Goal: Find specific page/section: Find specific page/section

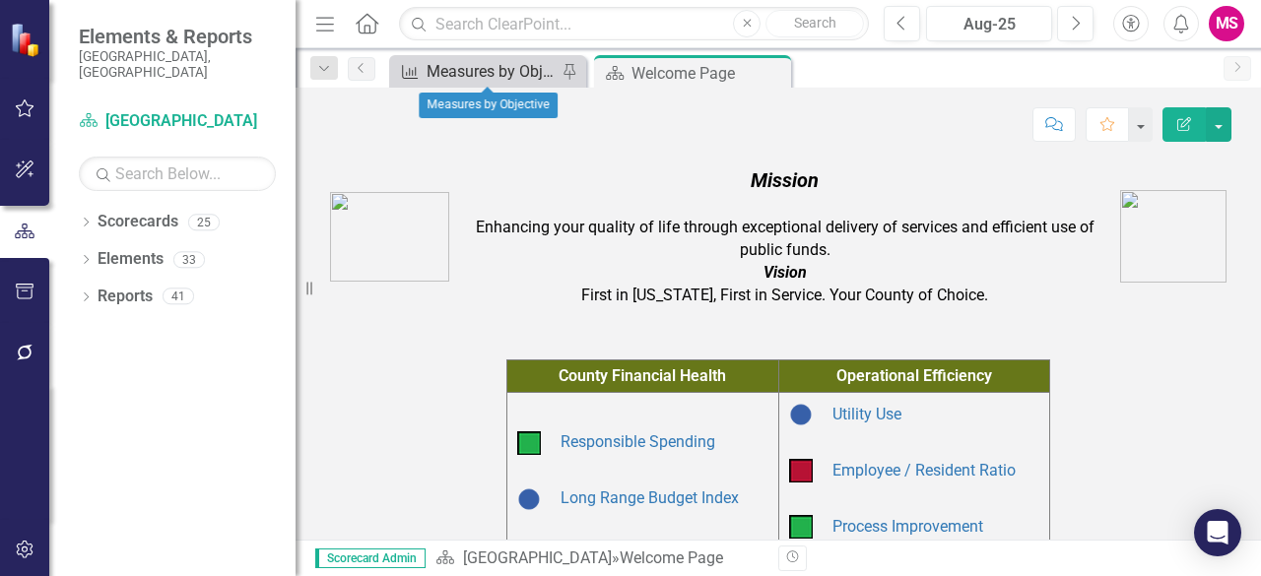
click at [467, 79] on div "Measures by Objective" at bounding box center [491, 71] width 130 height 25
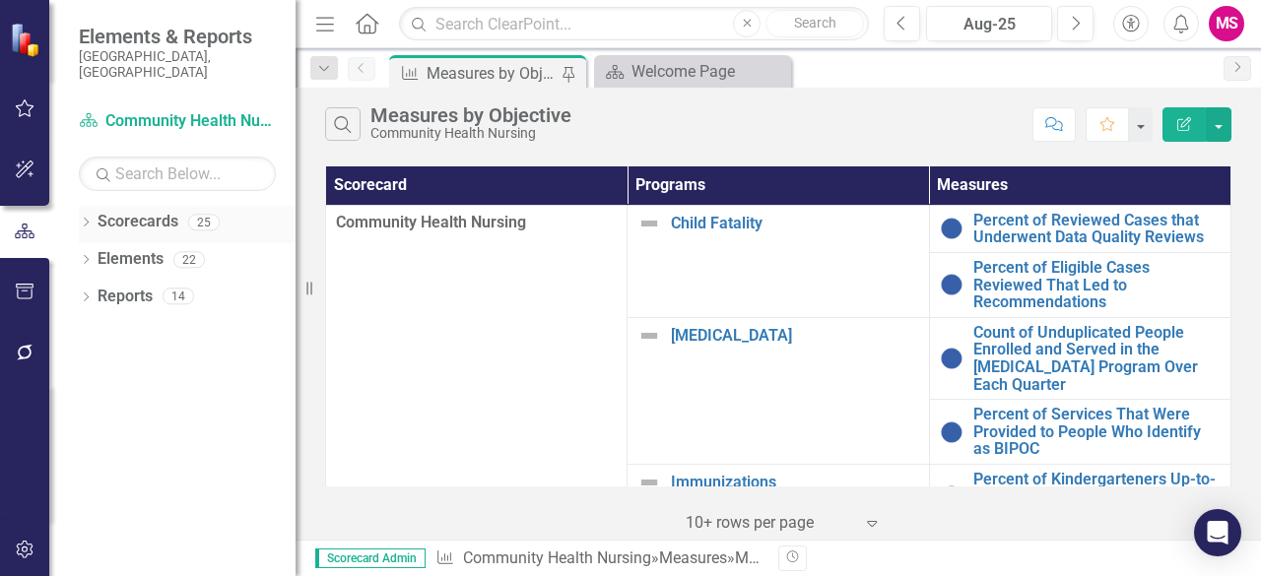
click at [91, 217] on div "Dropdown Scorecards 25" at bounding box center [187, 224] width 217 height 37
click at [87, 206] on div "Dropdown Scorecards 25" at bounding box center [187, 224] width 217 height 37
click at [98, 211] on link "Scorecards" at bounding box center [137, 222] width 81 height 23
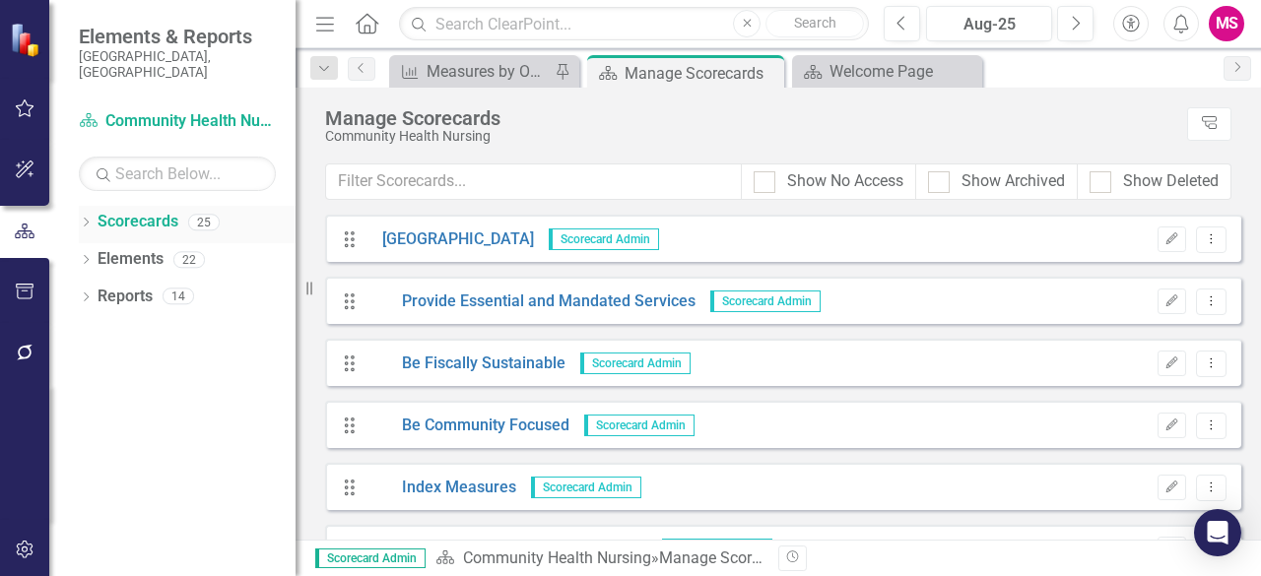
click at [88, 219] on icon "Dropdown" at bounding box center [86, 224] width 14 height 11
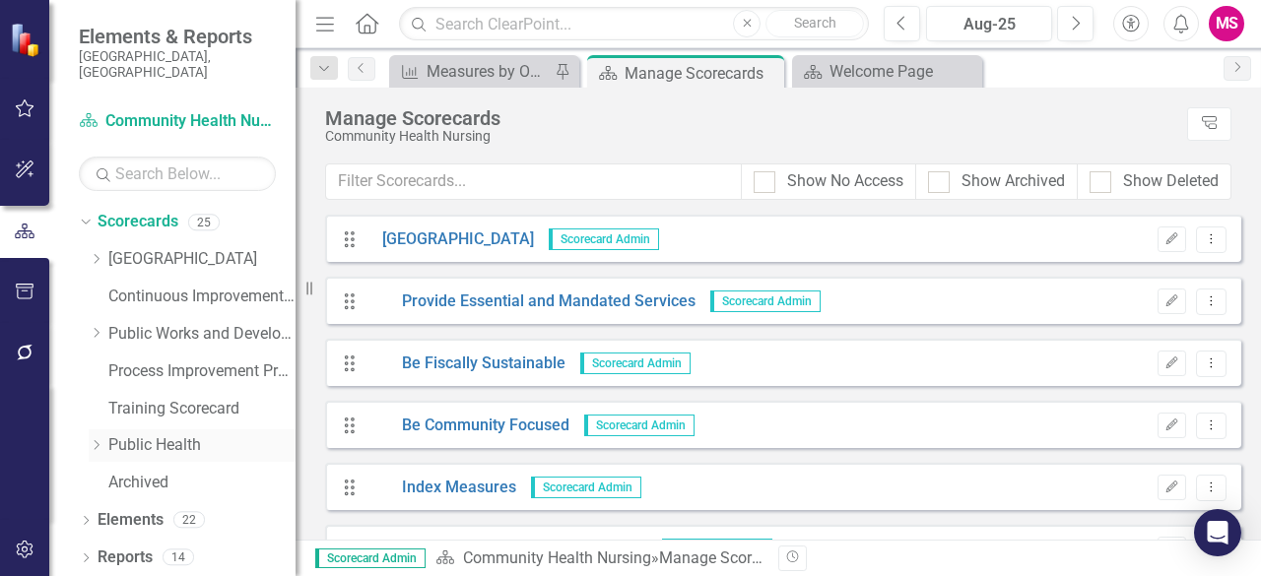
click at [98, 439] on icon "Dropdown" at bounding box center [96, 445] width 15 height 12
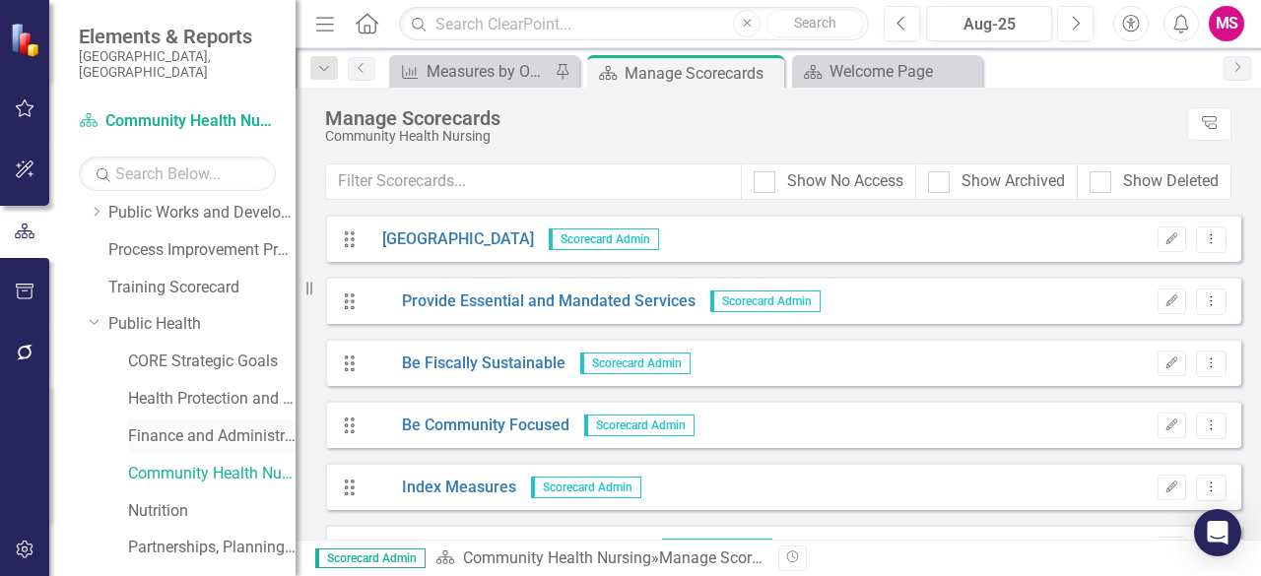
scroll to position [134, 0]
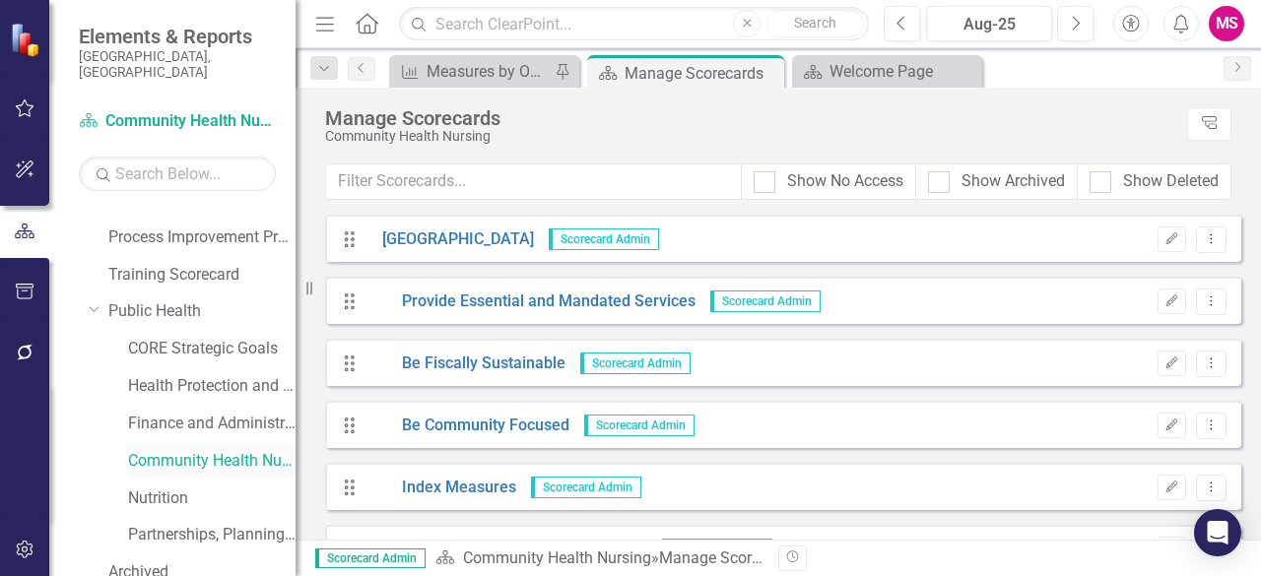
click at [203, 452] on link "Community Health Nursing" at bounding box center [211, 461] width 167 height 23
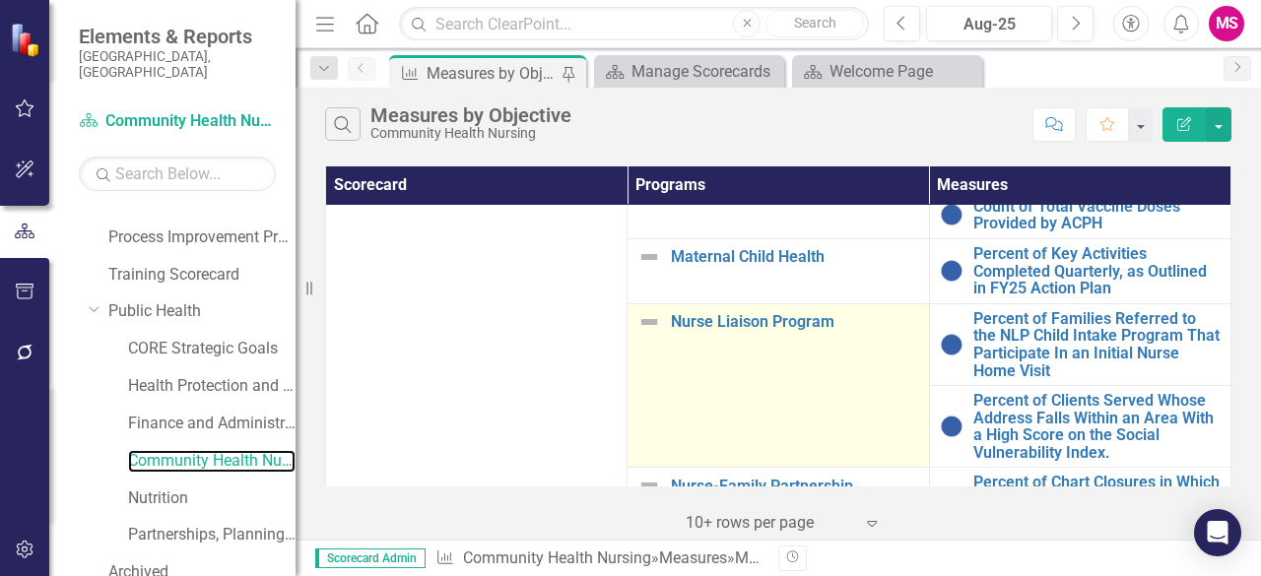
scroll to position [424, 0]
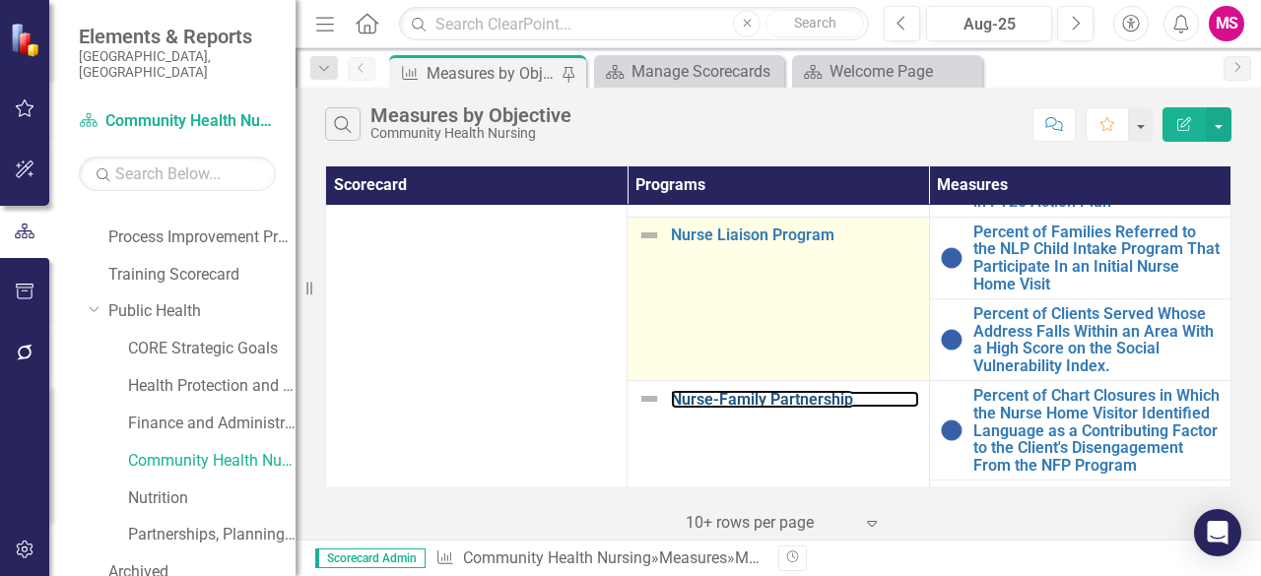
click at [794, 391] on link "Nurse-Family Partnership" at bounding box center [794, 400] width 247 height 18
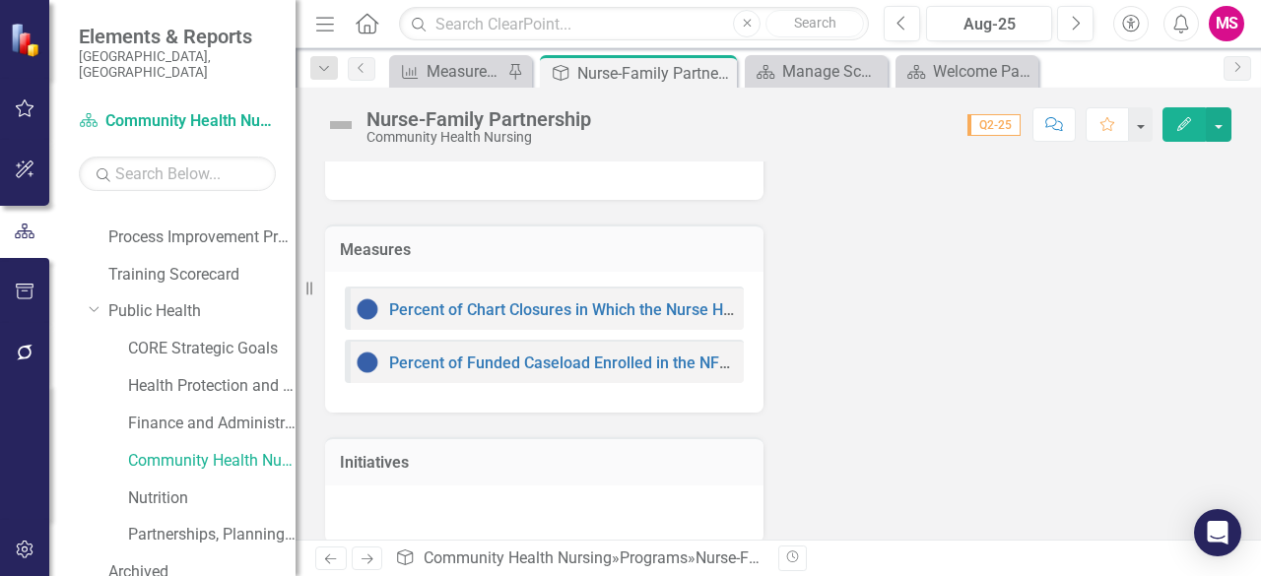
scroll to position [335, 0]
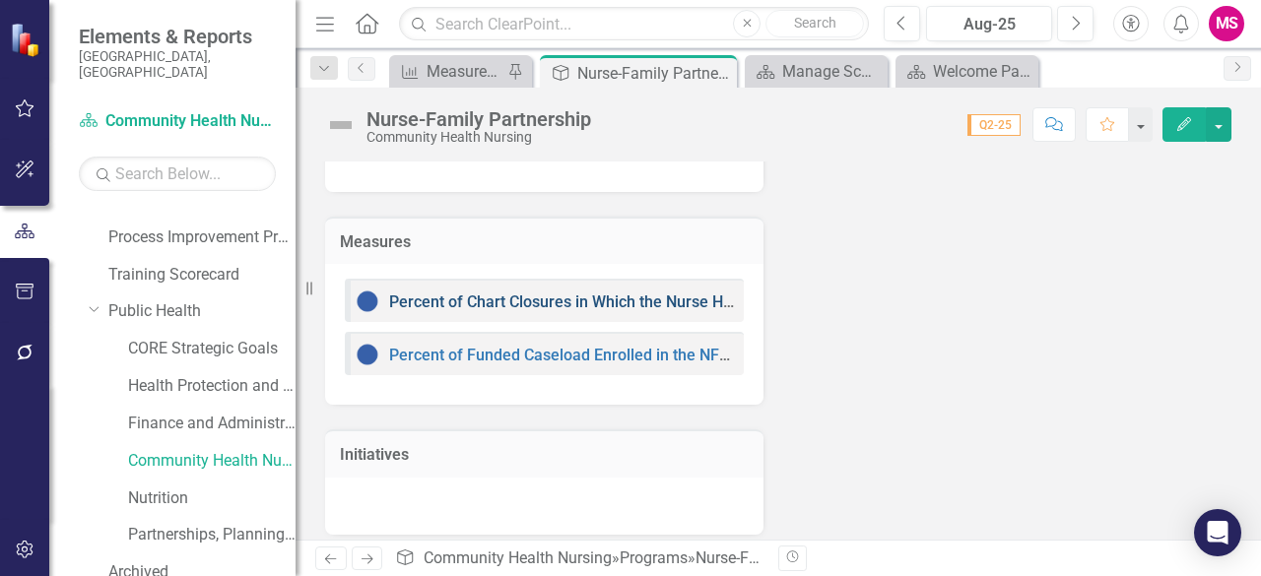
click at [541, 298] on link "Percent of Chart Closures in Which the Nurse Home Visitor Identified Language a…" at bounding box center [946, 301] width 1115 height 19
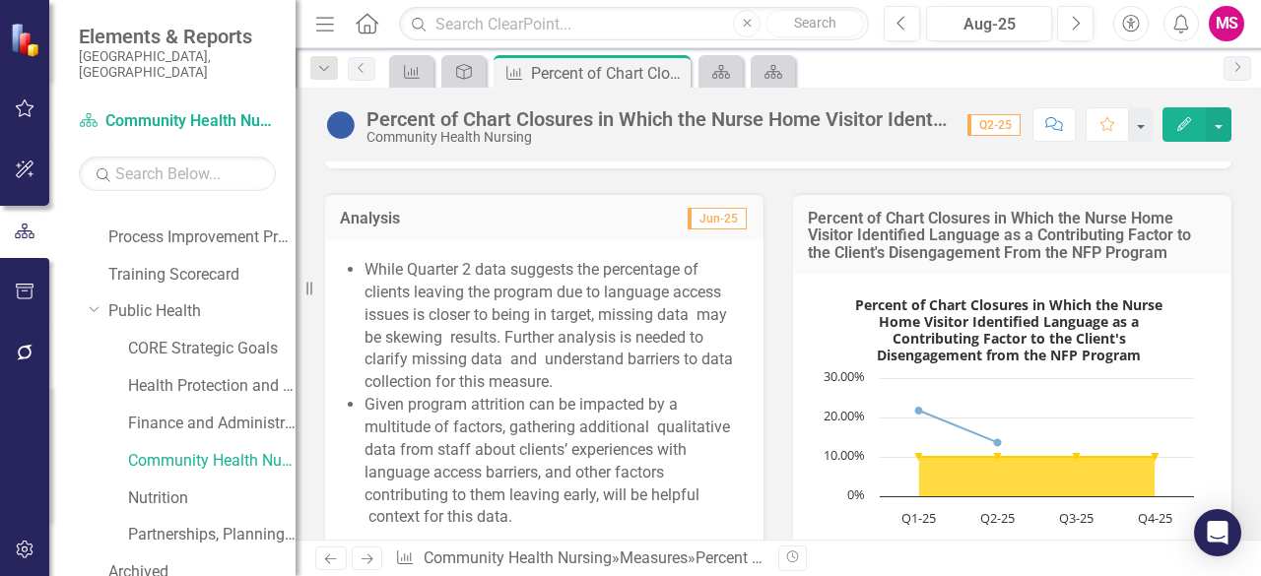
scroll to position [858, 0]
